Goal: Task Accomplishment & Management: Manage account settings

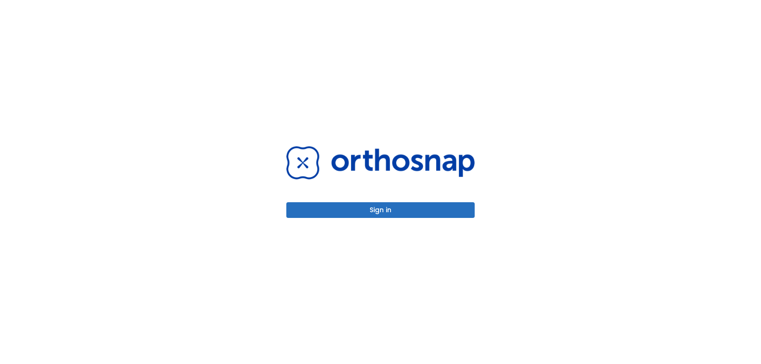
click at [348, 212] on button "Sign in" at bounding box center [380, 210] width 188 height 16
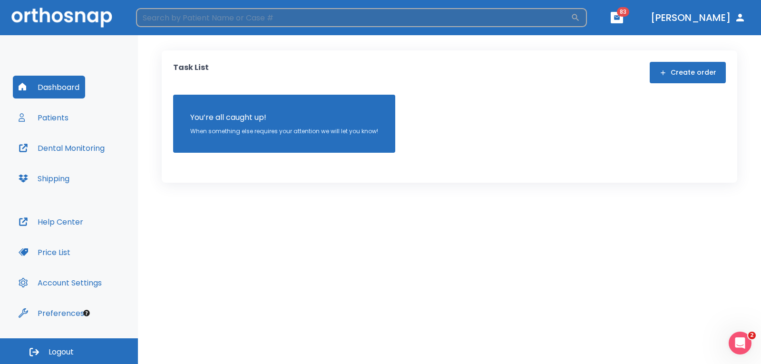
click at [212, 18] on input "search" at bounding box center [353, 17] width 435 height 19
type input "[PERSON_NAME]"
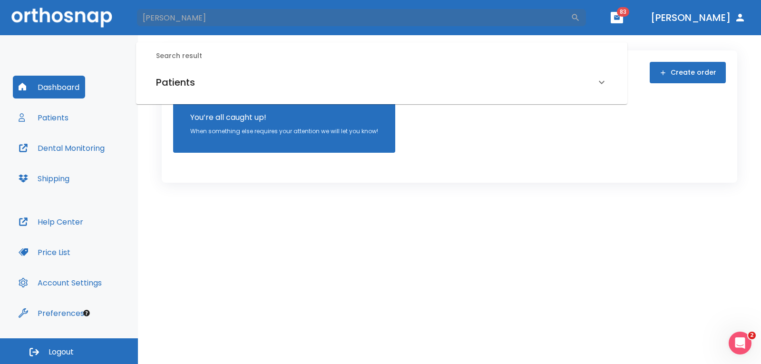
click at [172, 82] on h6 "Patients" at bounding box center [175, 82] width 39 height 15
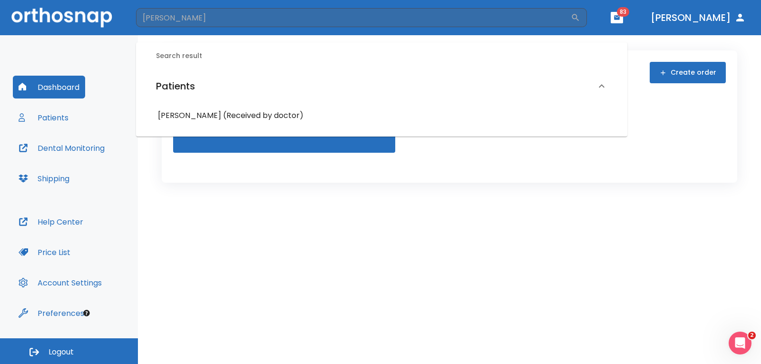
click at [186, 114] on h6 "[PERSON_NAME] (Received by doctor)" at bounding box center [381, 115] width 447 height 13
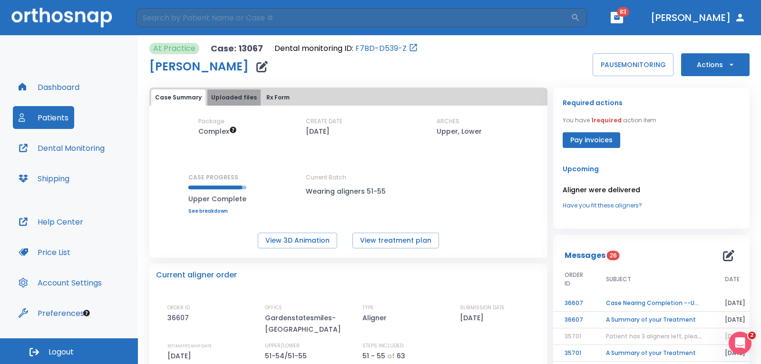
click at [237, 94] on button "Uploaded files" at bounding box center [233, 97] width 53 height 16
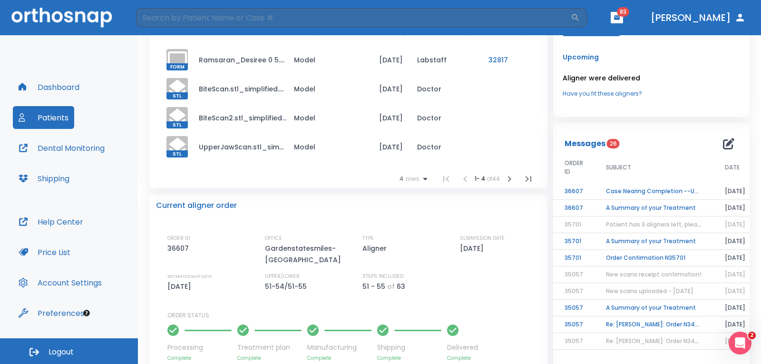
scroll to position [95, 0]
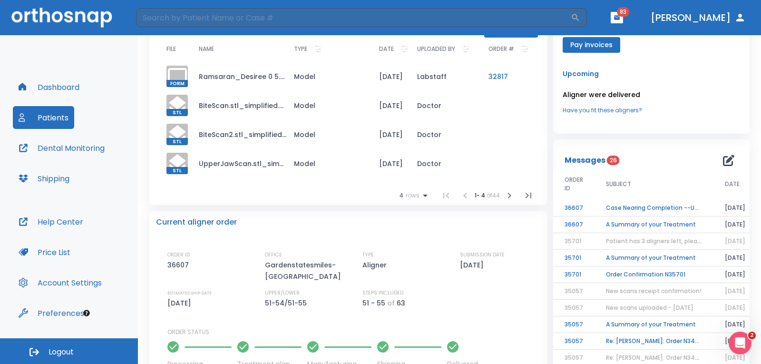
click at [508, 194] on icon "button" at bounding box center [509, 196] width 3 height 6
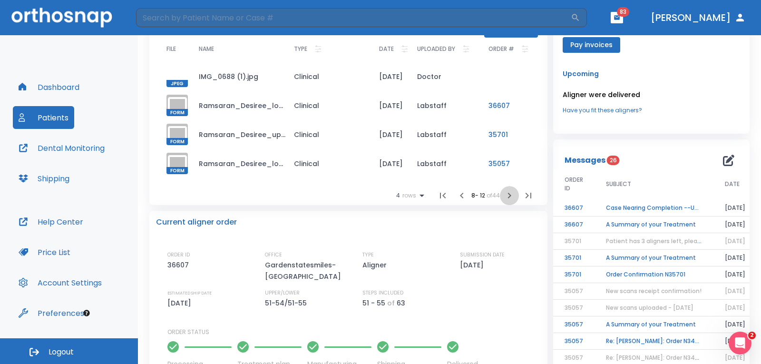
click at [508, 194] on icon "button" at bounding box center [509, 196] width 3 height 6
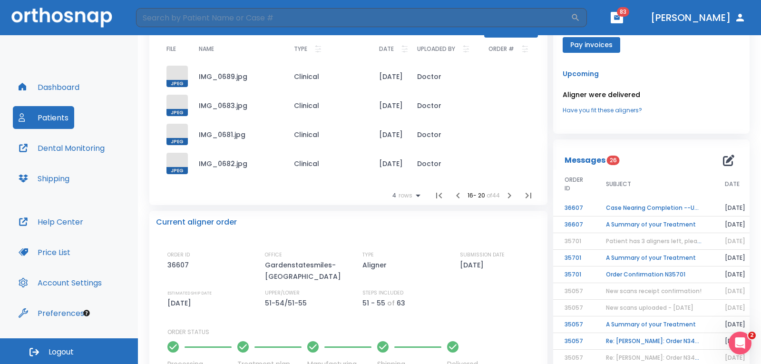
click at [508, 194] on icon "button" at bounding box center [509, 196] width 3 height 6
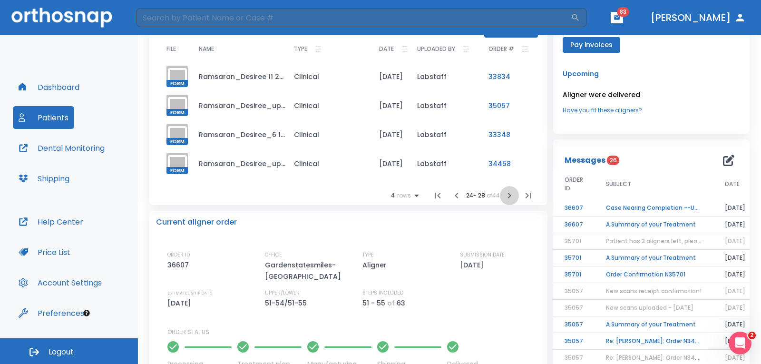
click at [508, 194] on icon "button" at bounding box center [509, 196] width 3 height 6
click at [505, 194] on li at bounding box center [509, 195] width 19 height 19
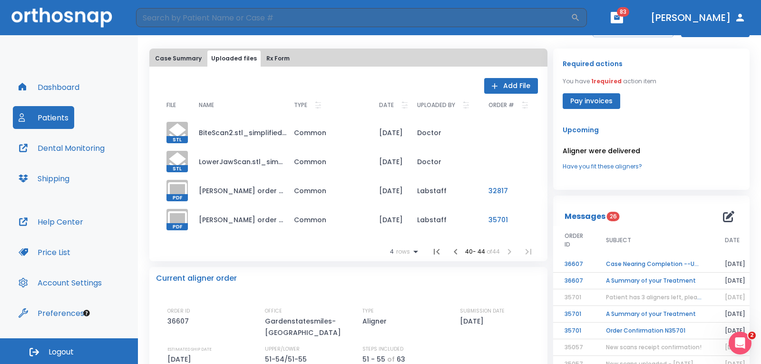
scroll to position [0, 0]
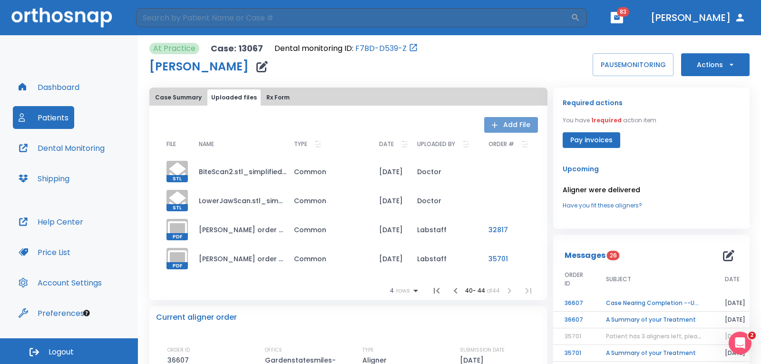
click at [516, 126] on button "Add File" at bounding box center [511, 125] width 54 height 16
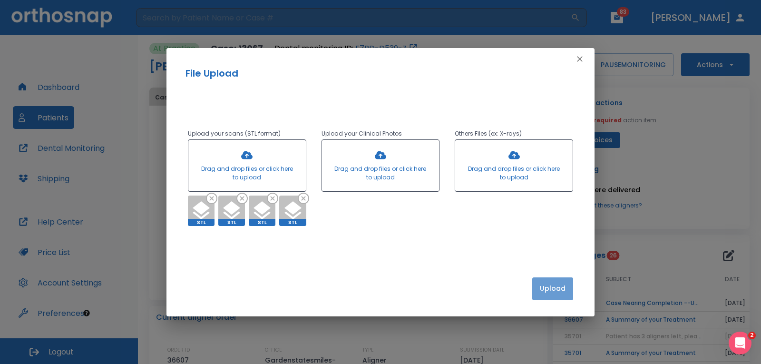
click at [558, 293] on button "Upload" at bounding box center [552, 288] width 41 height 23
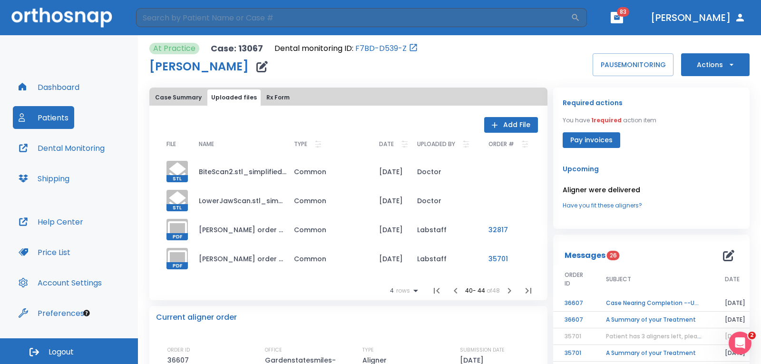
click at [617, 208] on link "Have you fit these aligners?" at bounding box center [650, 205] width 177 height 9
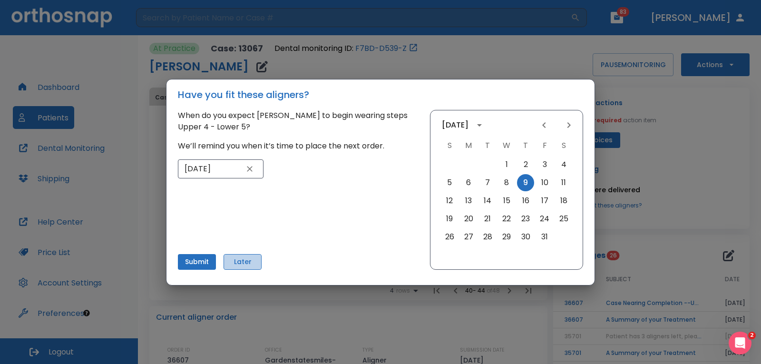
click at [239, 264] on button "Later" at bounding box center [242, 262] width 38 height 16
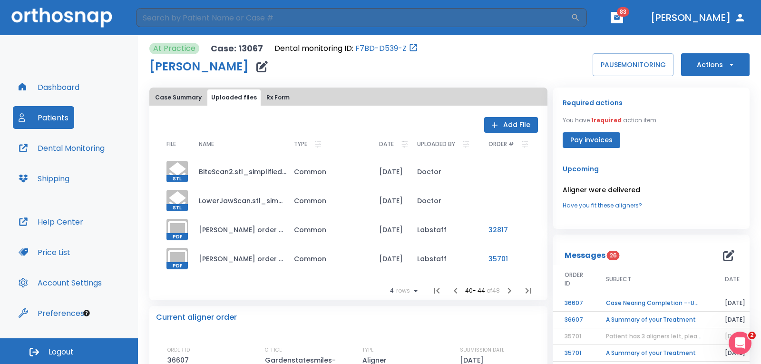
click at [511, 292] on button "button" at bounding box center [509, 290] width 19 height 19
click at [505, 291] on li at bounding box center [509, 290] width 19 height 19
